Goal: Check status: Check status

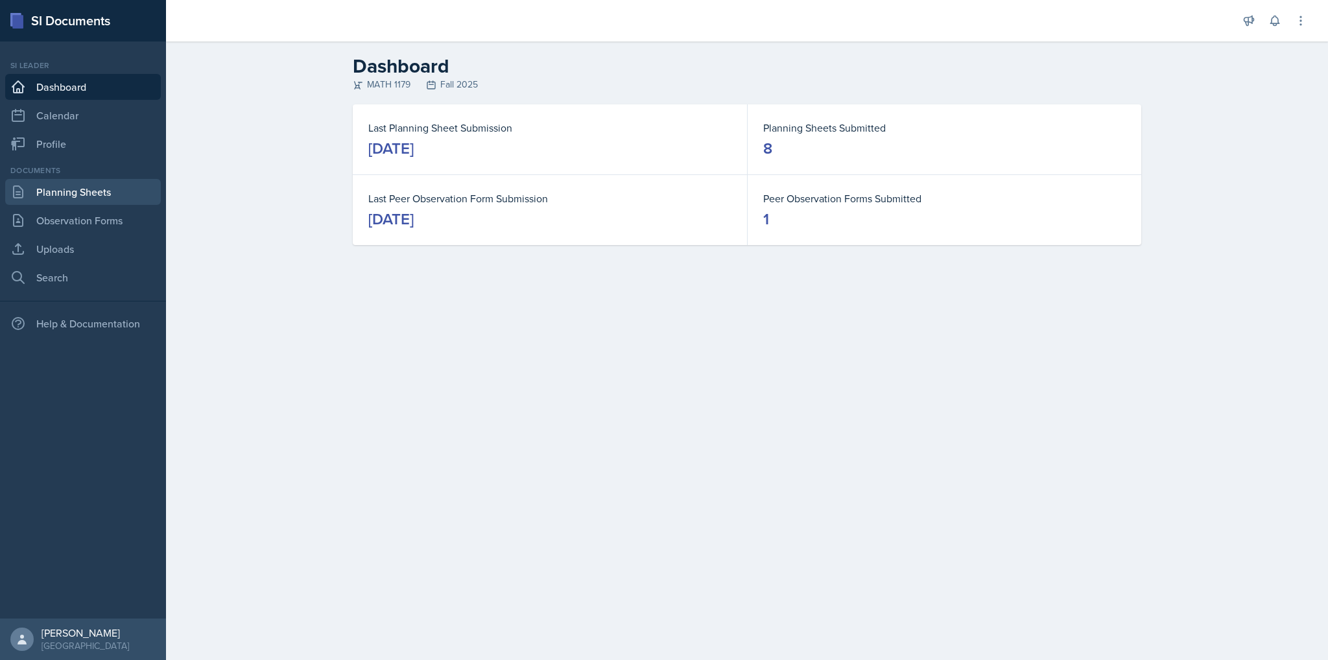
click at [80, 193] on link "Planning Sheets" at bounding box center [83, 192] width 156 height 26
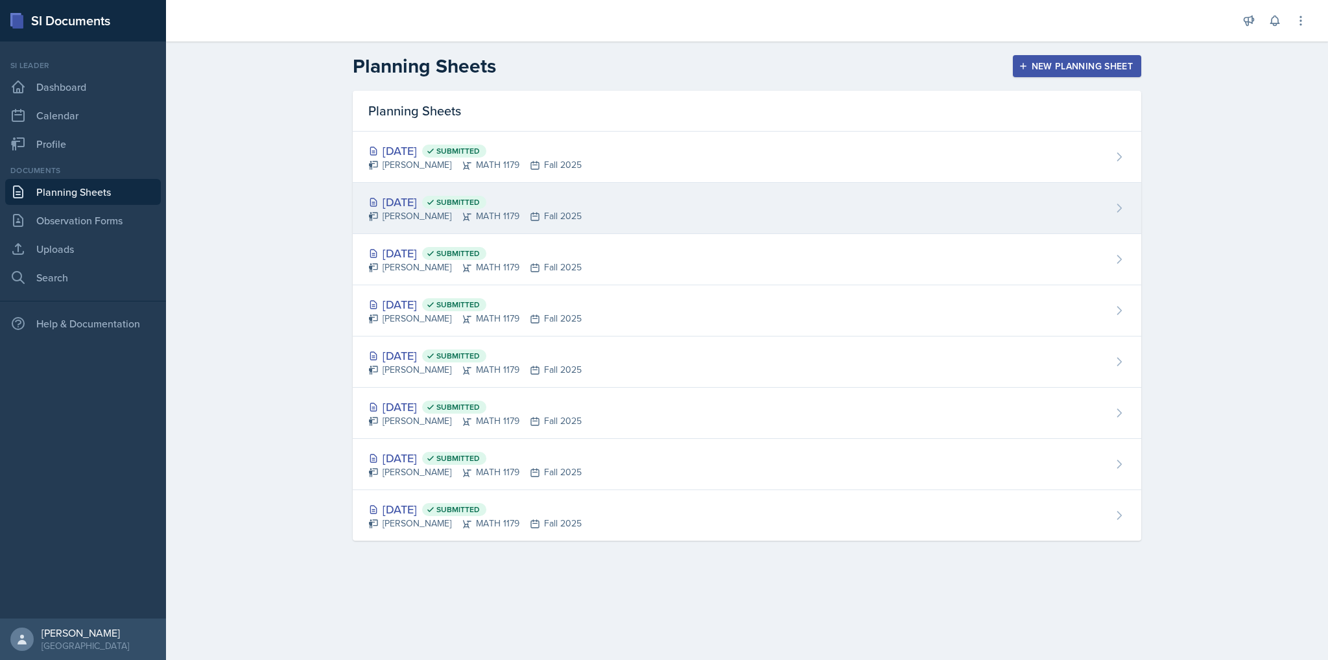
click at [429, 203] on div "[DATE] Submitted" at bounding box center [474, 202] width 213 height 18
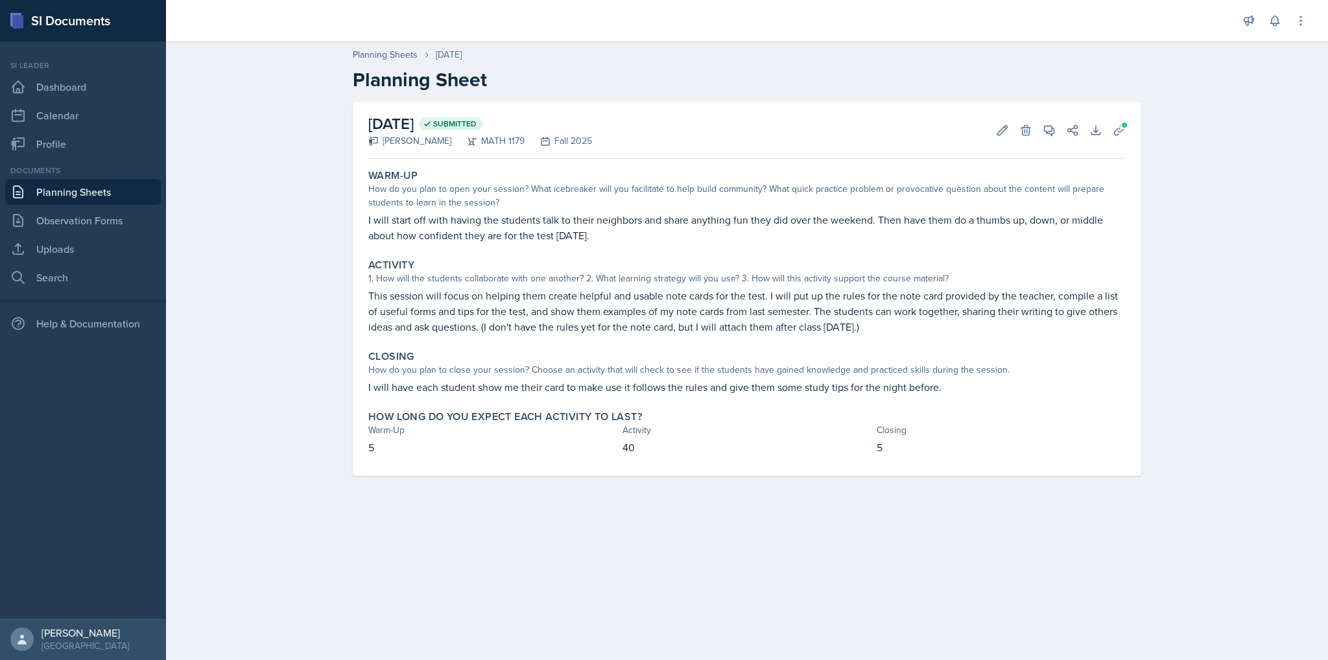
click at [30, 191] on link "Planning Sheets" at bounding box center [83, 192] width 156 height 26
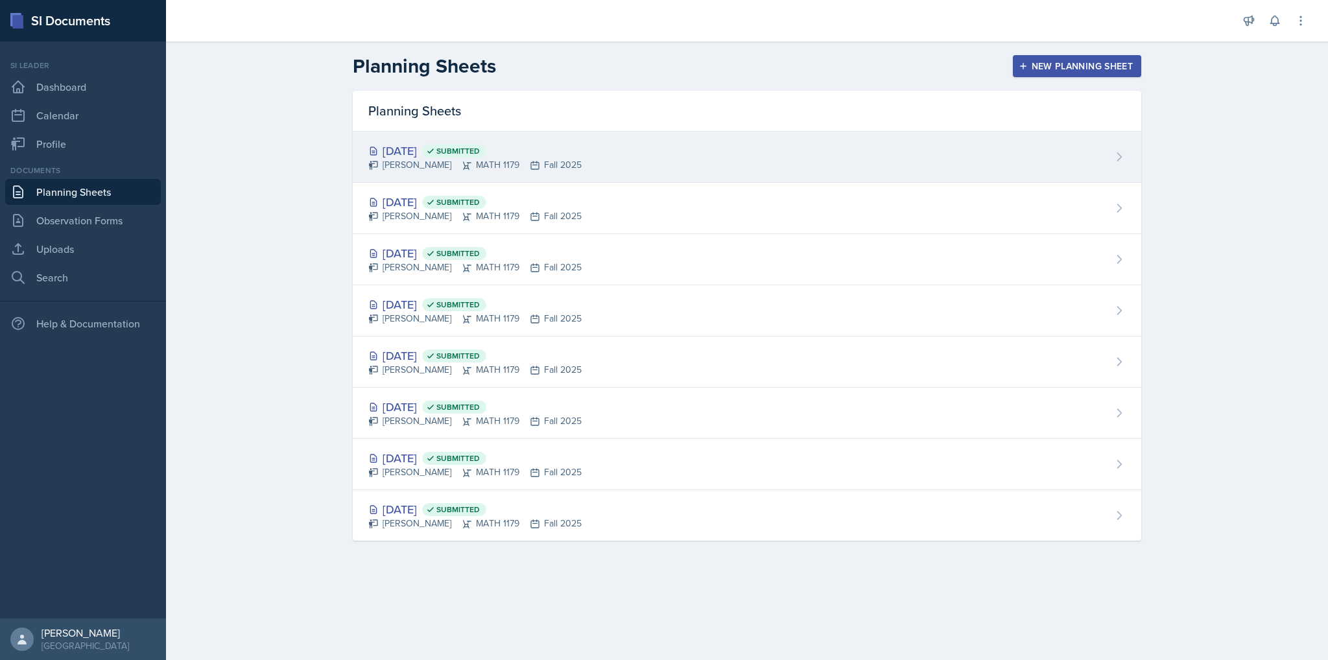
click at [418, 164] on div "[PERSON_NAME] MATH 1179 Fall 2025" at bounding box center [474, 165] width 213 height 14
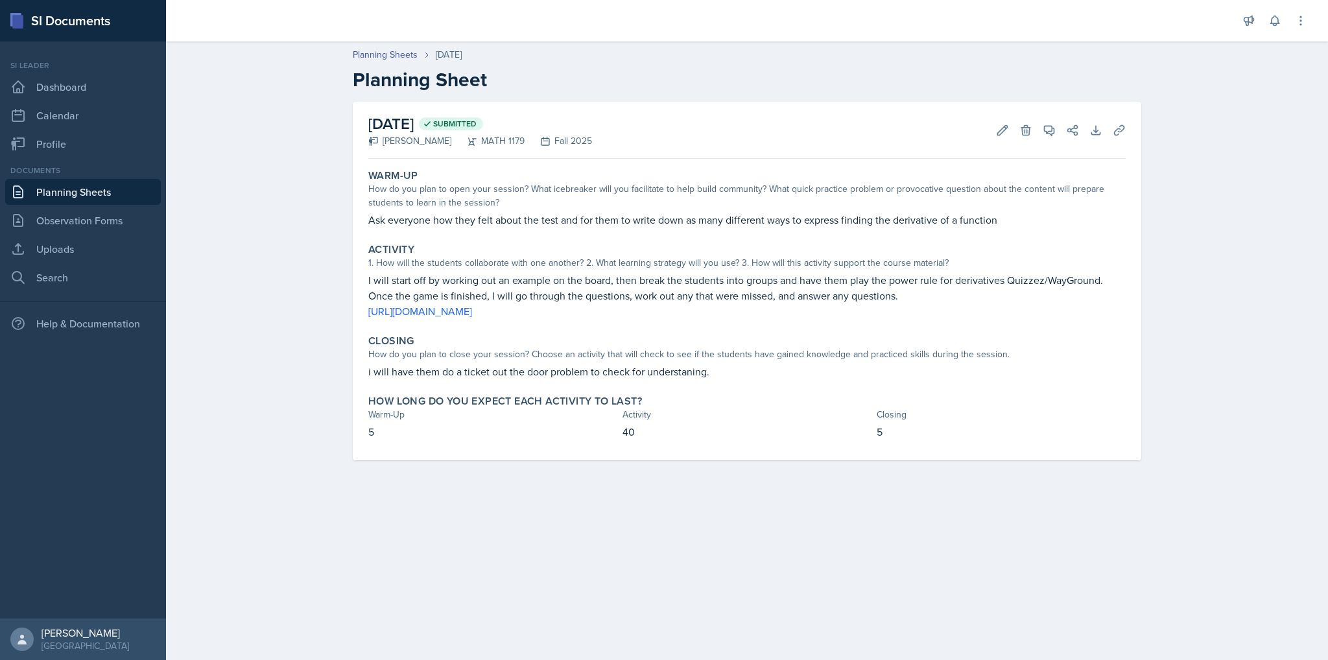
click at [204, 329] on div "Planning Sheets [DATE] Planning Sheet [DATE] Submitted [PERSON_NAME] MATH 1179 …" at bounding box center [747, 263] width 1162 height 456
